Goal: Transaction & Acquisition: Subscribe to service/newsletter

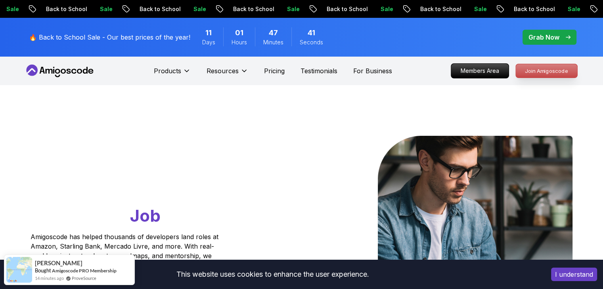
click at [538, 67] on p "Join Amigoscode" at bounding box center [546, 70] width 61 height 13
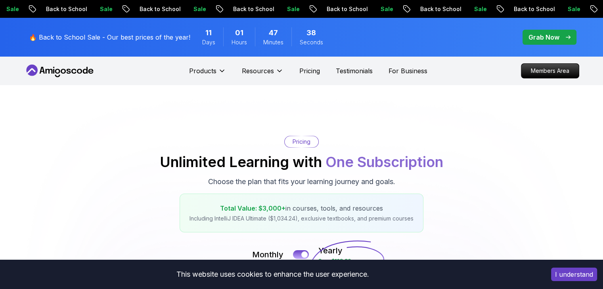
click at [580, 276] on button "I understand" at bounding box center [574, 274] width 46 height 13
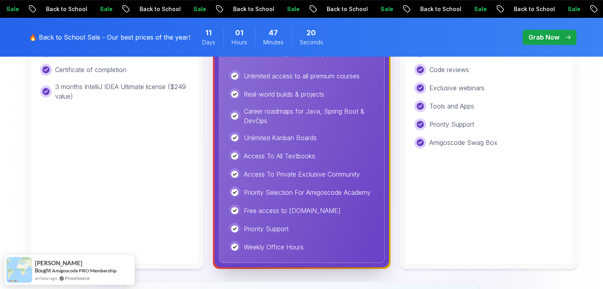
scroll to position [159, 0]
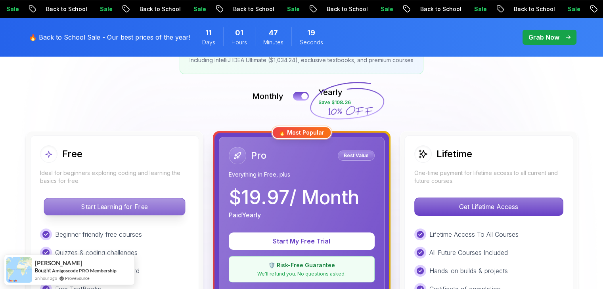
click at [149, 204] on p "Start Learning for Free" at bounding box center [114, 207] width 141 height 17
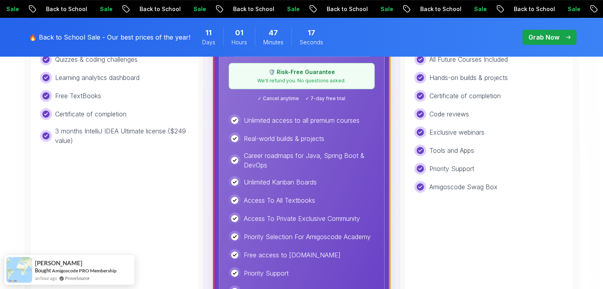
scroll to position [357, 0]
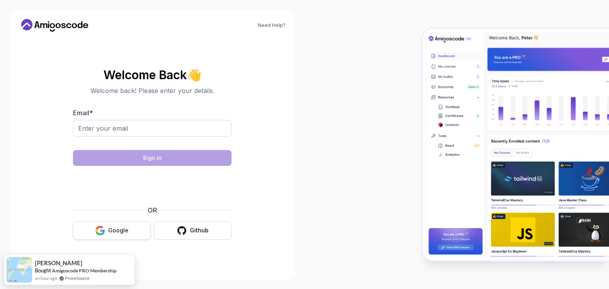
click at [134, 226] on button "Google" at bounding box center [112, 231] width 78 height 19
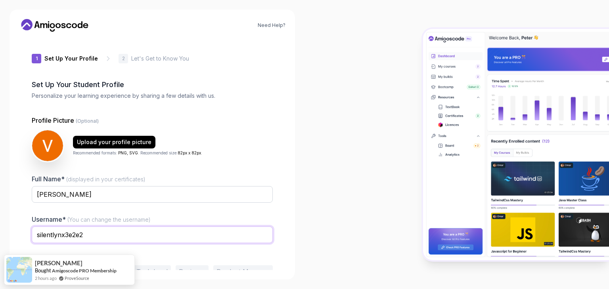
click at [134, 238] on input "silentlynx3e2e2" at bounding box center [152, 235] width 241 height 17
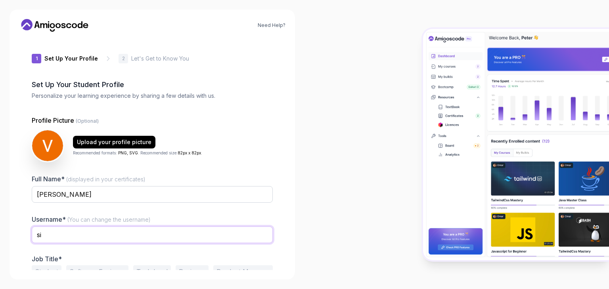
type input "s"
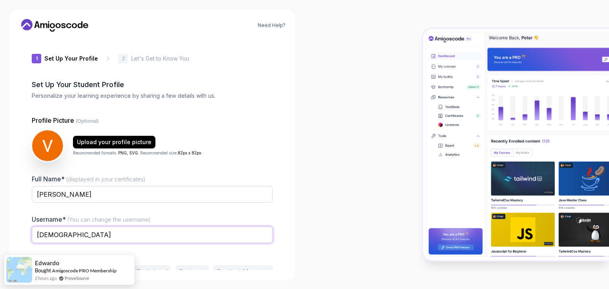
type input "vaishu1802"
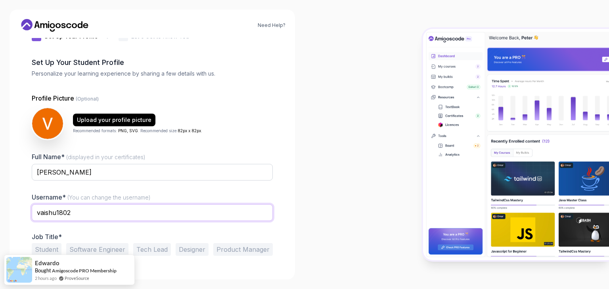
scroll to position [41, 0]
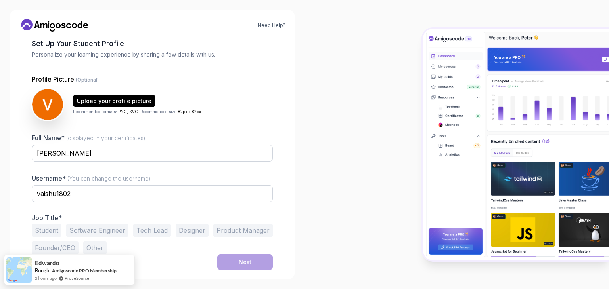
click at [38, 232] on button "Student" at bounding box center [47, 230] width 30 height 13
click at [90, 229] on button "Software Engineer" at bounding box center [97, 230] width 62 height 13
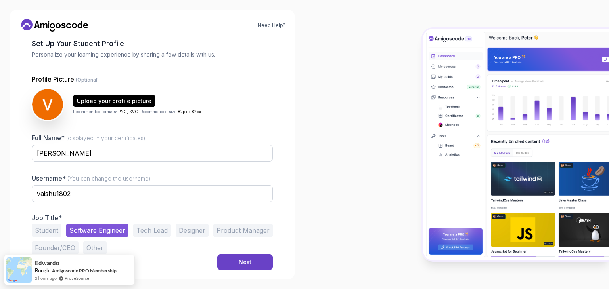
click at [47, 229] on button "Student" at bounding box center [47, 230] width 30 height 13
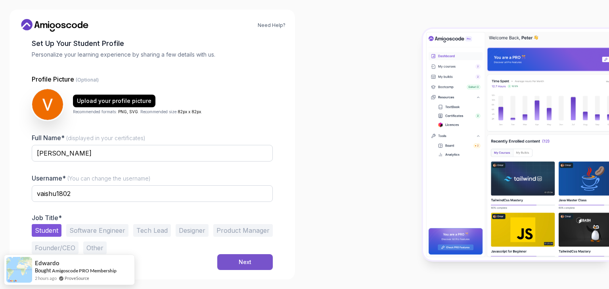
click at [238, 263] on button "Next" at bounding box center [244, 262] width 55 height 16
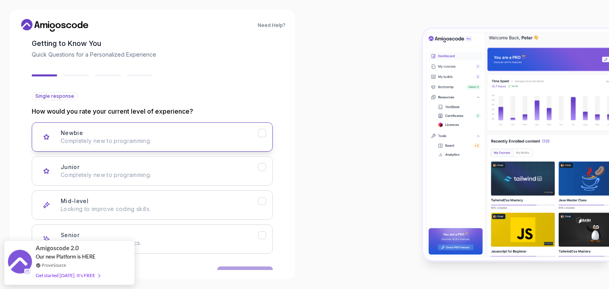
scroll to position [65, 0]
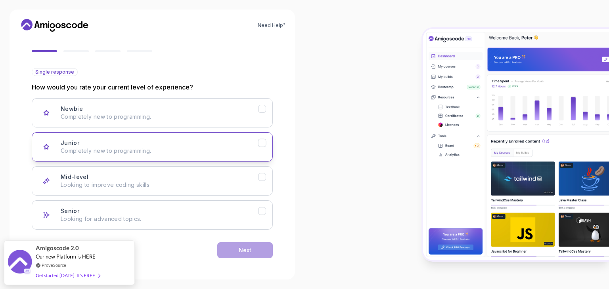
click at [175, 145] on div "Junior Completely new to programming." at bounding box center [159, 147] width 197 height 16
click at [252, 253] on button "Next" at bounding box center [244, 251] width 55 height 16
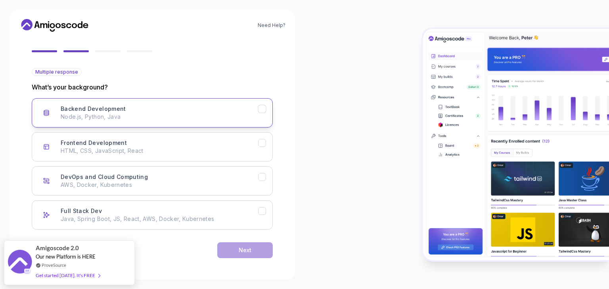
click at [161, 118] on p "Node.js, Python, Java" at bounding box center [159, 117] width 197 height 8
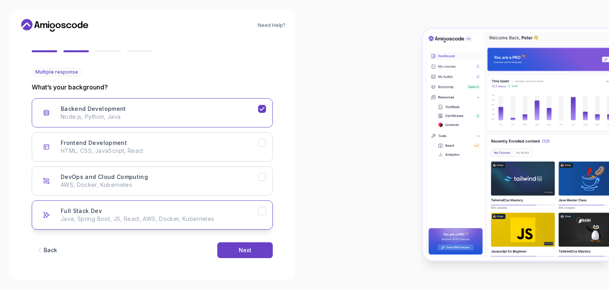
click at [208, 219] on p "Java, Spring Boot, JS, React, AWS, Docker, Kubernetes" at bounding box center [159, 219] width 197 height 8
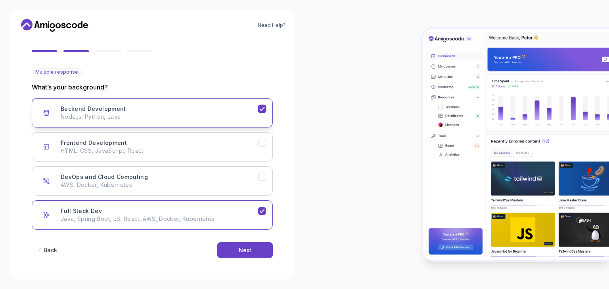
click at [262, 111] on icon "Backend Development" at bounding box center [262, 109] width 8 height 8
click at [254, 247] on button "Next" at bounding box center [244, 251] width 55 height 16
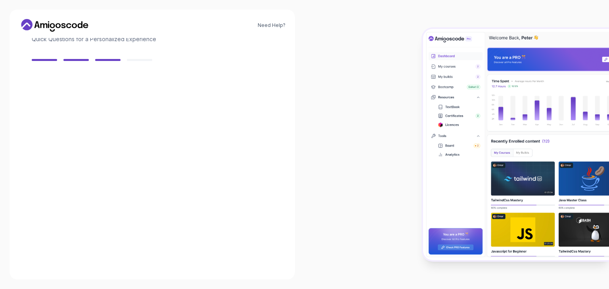
scroll to position [57, 0]
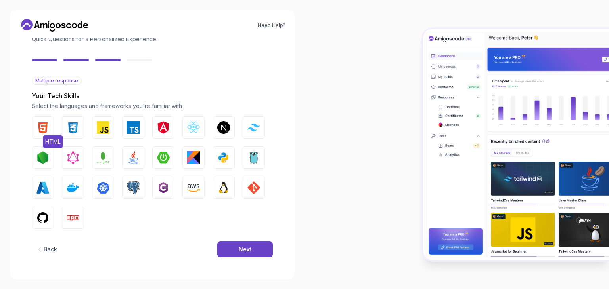
click at [41, 128] on img "button" at bounding box center [42, 127] width 13 height 13
click at [69, 127] on img "button" at bounding box center [73, 127] width 13 height 13
click at [190, 182] on img "button" at bounding box center [193, 188] width 13 height 13
click at [247, 184] on button "GIT" at bounding box center [254, 188] width 22 height 22
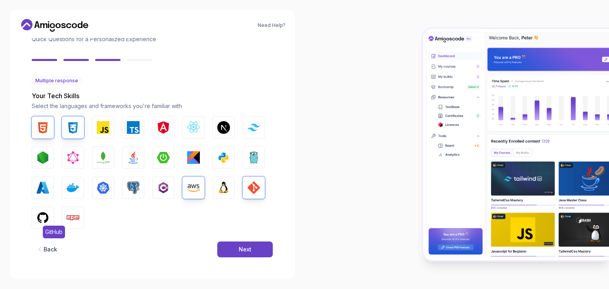
click at [45, 219] on img "button" at bounding box center [42, 218] width 13 height 13
click at [75, 192] on img "button" at bounding box center [73, 188] width 13 height 13
click at [101, 194] on img "button" at bounding box center [103, 188] width 13 height 13
click at [157, 160] on img "button" at bounding box center [163, 157] width 13 height 13
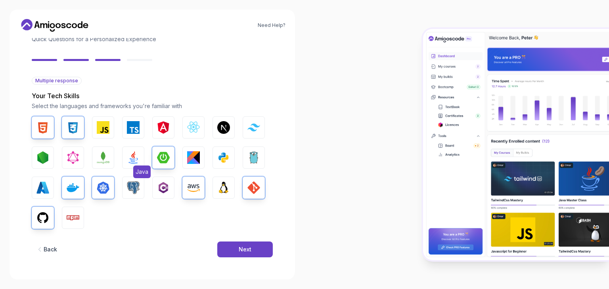
click at [127, 159] on img "button" at bounding box center [133, 157] width 13 height 13
click at [246, 239] on div "Back Next" at bounding box center [152, 249] width 241 height 41
click at [248, 245] on button "Next" at bounding box center [244, 250] width 55 height 16
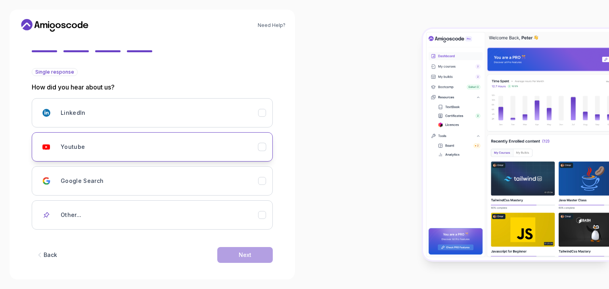
scroll to position [70, 0]
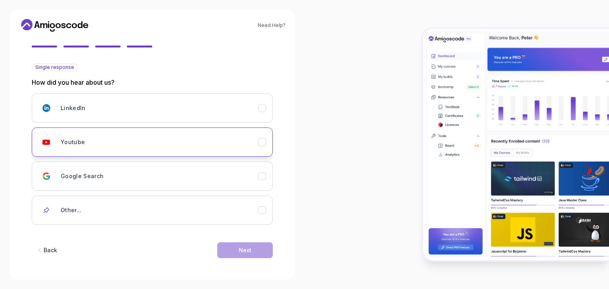
click at [86, 140] on div "Youtube" at bounding box center [159, 142] width 197 height 16
click at [236, 247] on button "Next" at bounding box center [244, 251] width 55 height 16
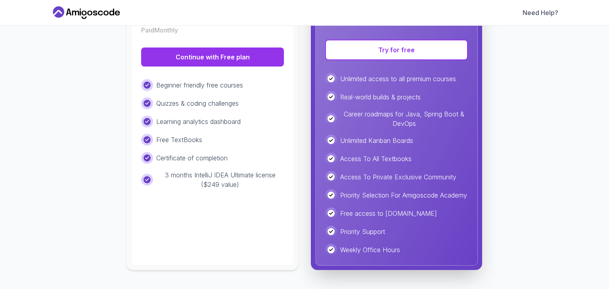
scroll to position [178, 0]
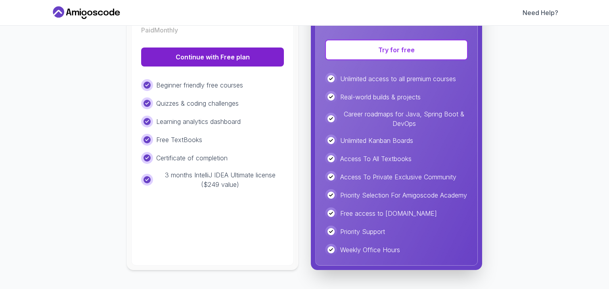
click at [220, 48] on button "Continue with Free plan" at bounding box center [212, 57] width 143 height 19
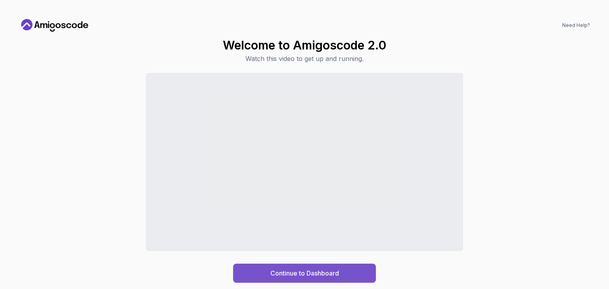
click at [331, 273] on div "Continue to Dashboard" at bounding box center [304, 274] width 69 height 10
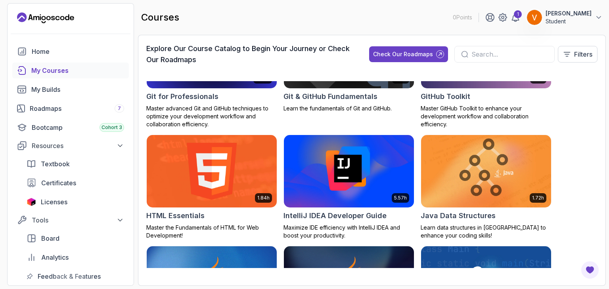
scroll to position [436, 0]
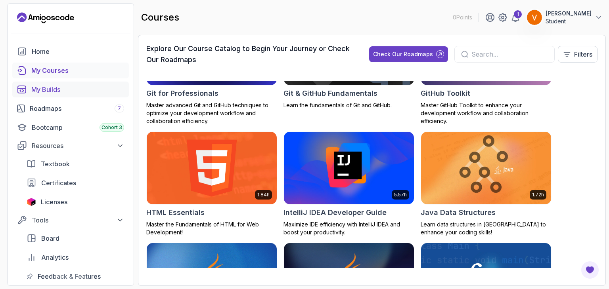
click at [67, 86] on div "My Builds" at bounding box center [77, 90] width 93 height 10
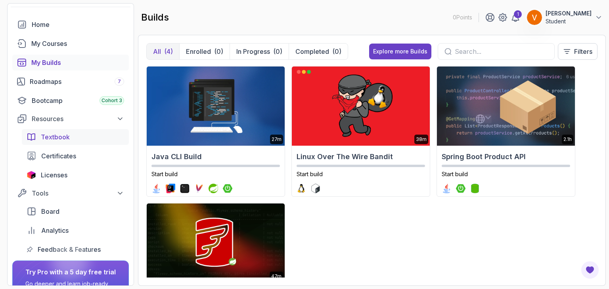
scroll to position [40, 0]
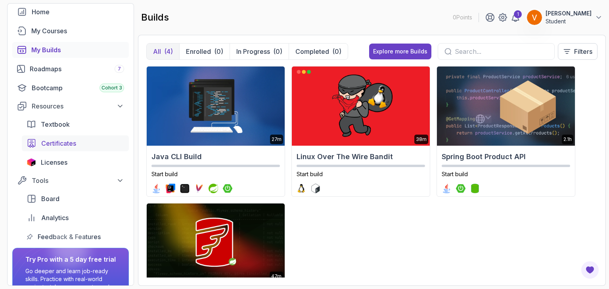
click at [78, 140] on div "Certificates" at bounding box center [82, 144] width 83 height 10
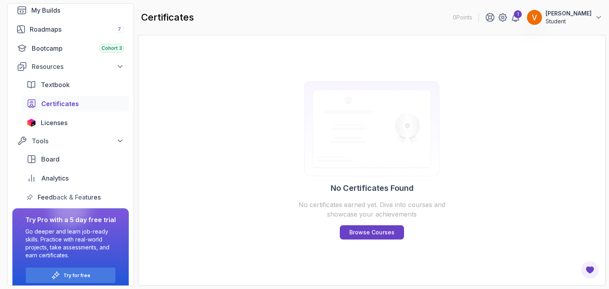
scroll to position [89, 0]
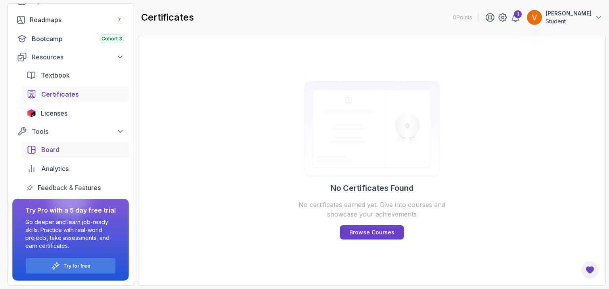
click at [81, 149] on div "Board" at bounding box center [82, 150] width 83 height 10
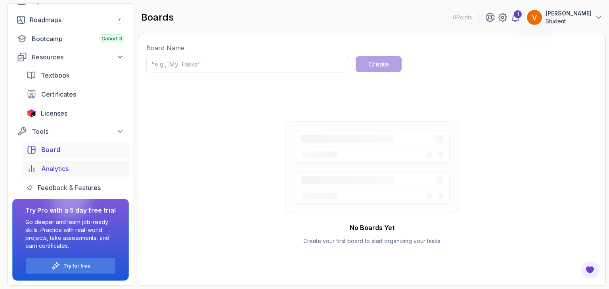
click at [82, 164] on div "Analytics" at bounding box center [82, 169] width 83 height 10
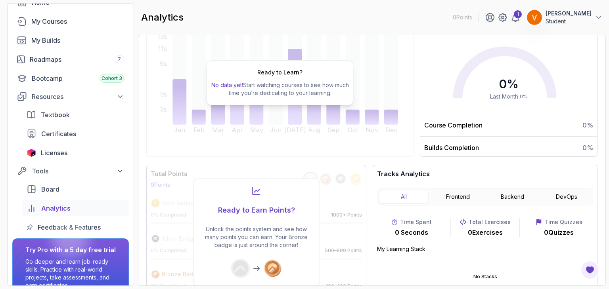
scroll to position [116, 0]
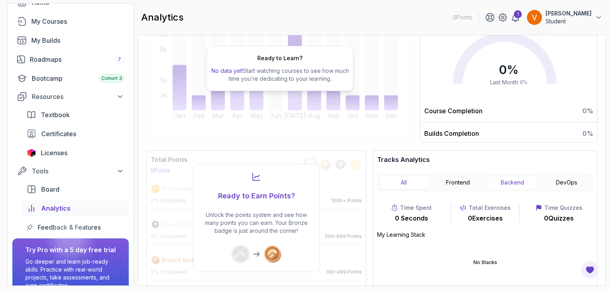
click at [511, 182] on button "Backend" at bounding box center [513, 182] width 50 height 13
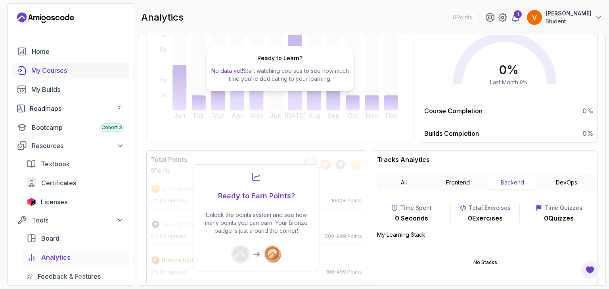
click at [84, 73] on div "My Courses" at bounding box center [77, 71] width 93 height 10
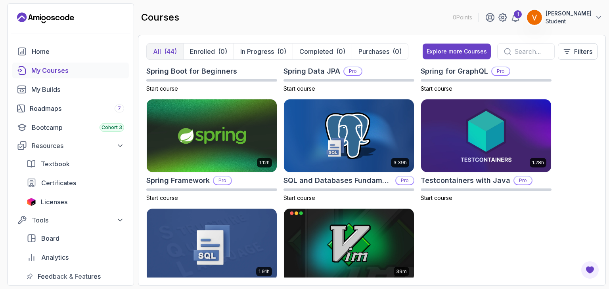
scroll to position [1430, 0]
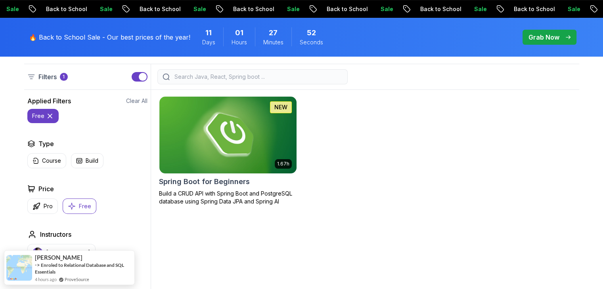
click at [48, 116] on icon at bounding box center [50, 116] width 4 height 4
